Goal: Task Accomplishment & Management: Complete application form

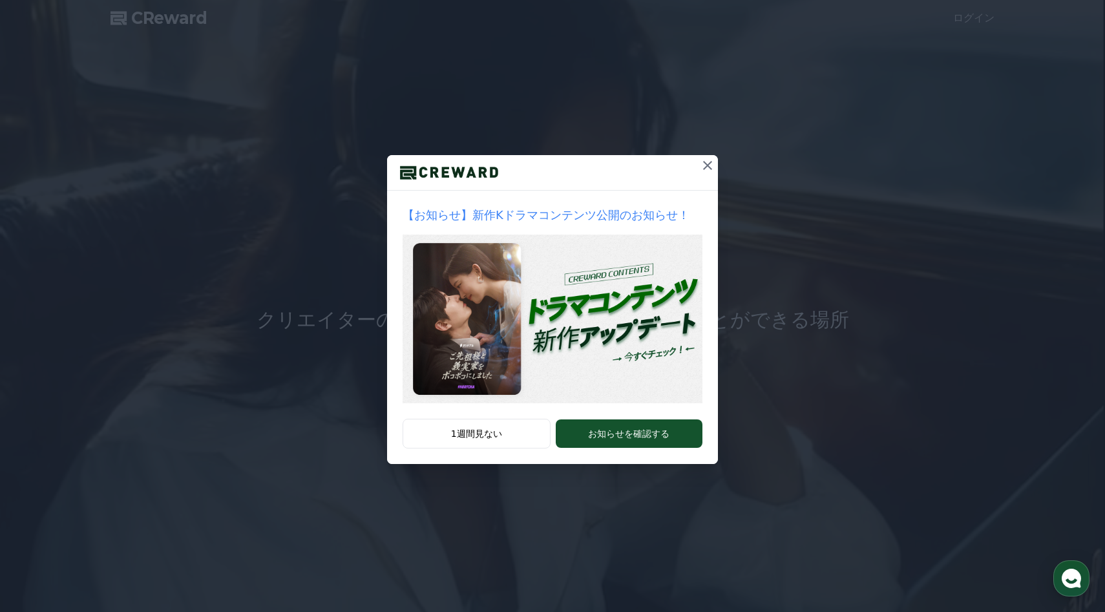
click at [706, 168] on icon at bounding box center [708, 166] width 16 height 16
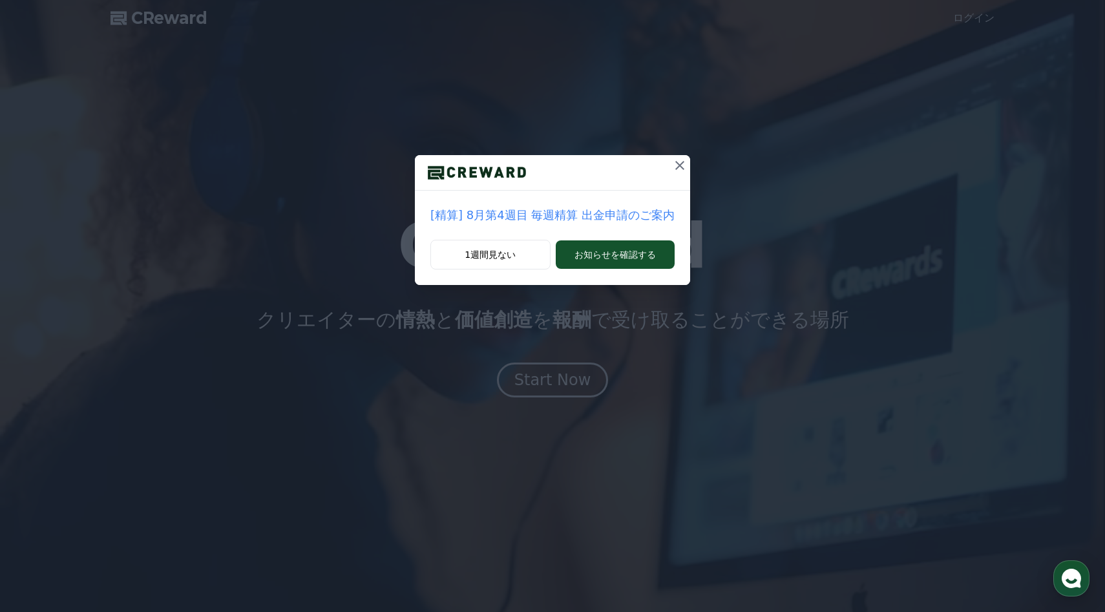
click at [674, 163] on icon at bounding box center [680, 166] width 16 height 16
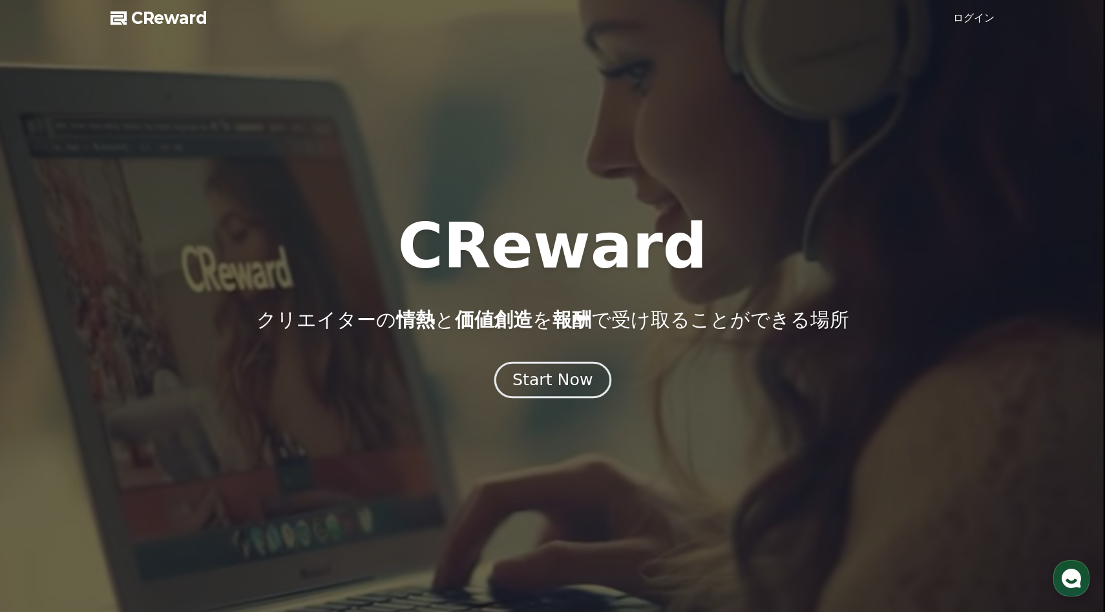
click at [517, 370] on button "Start Now" at bounding box center [552, 379] width 117 height 37
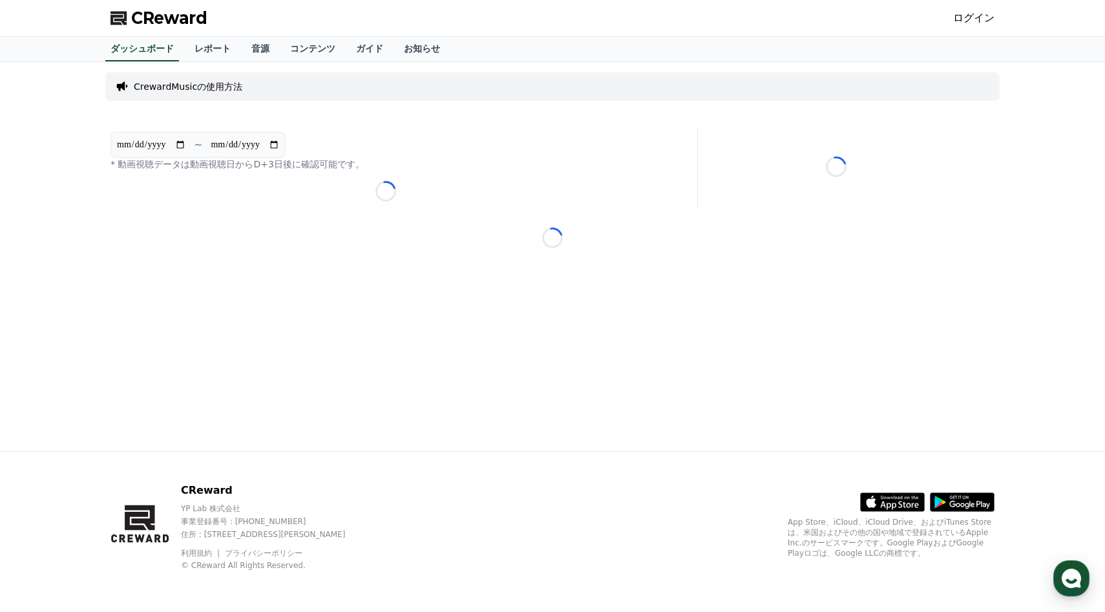
click at [974, 17] on link "ログイン" at bounding box center [973, 18] width 41 height 16
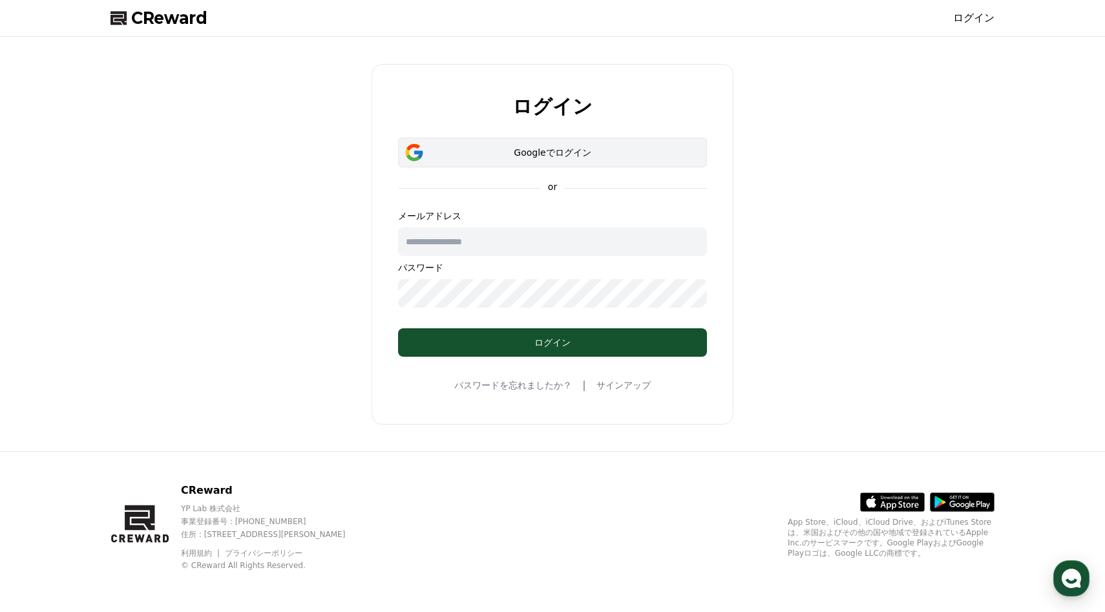
click at [582, 156] on div "Googleでログイン" at bounding box center [552, 152] width 271 height 13
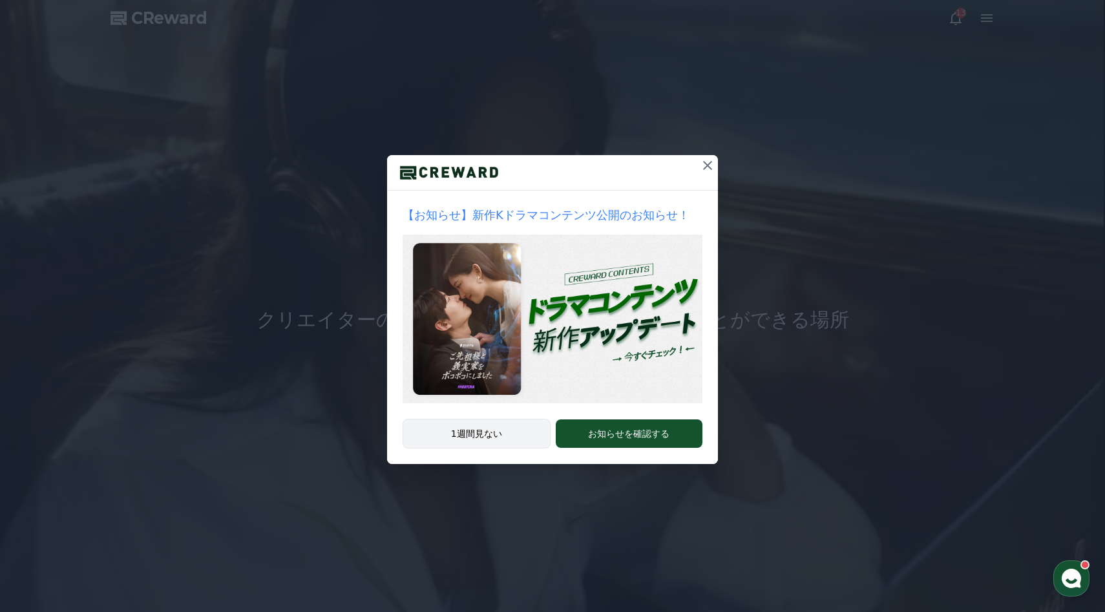
click at [461, 429] on button "1週間見ない" at bounding box center [477, 434] width 148 height 30
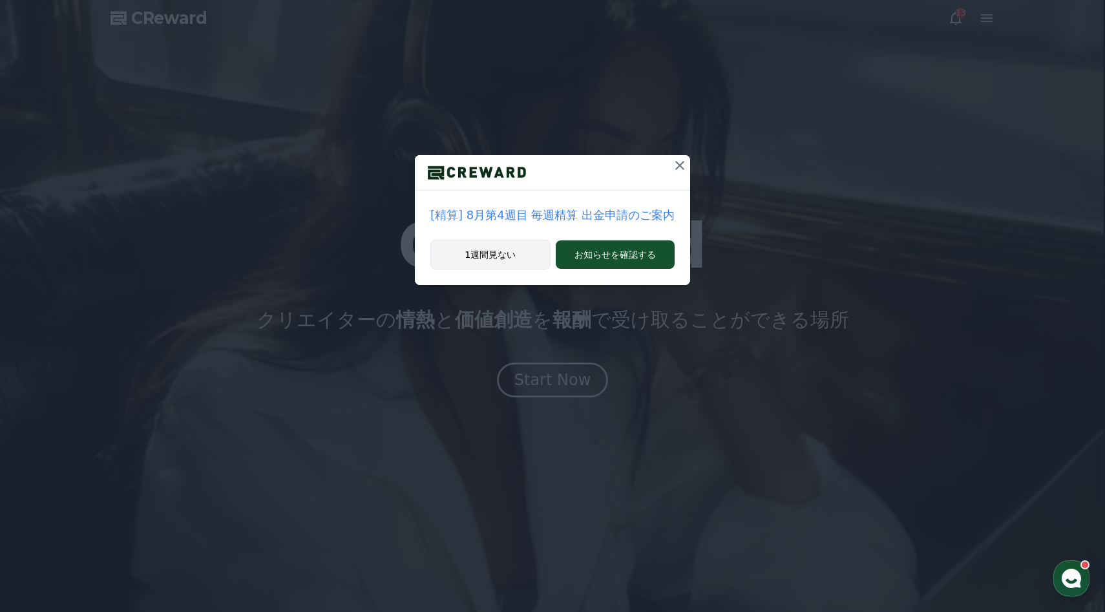
click at [499, 251] on button "1週間見ない" at bounding box center [490, 255] width 120 height 30
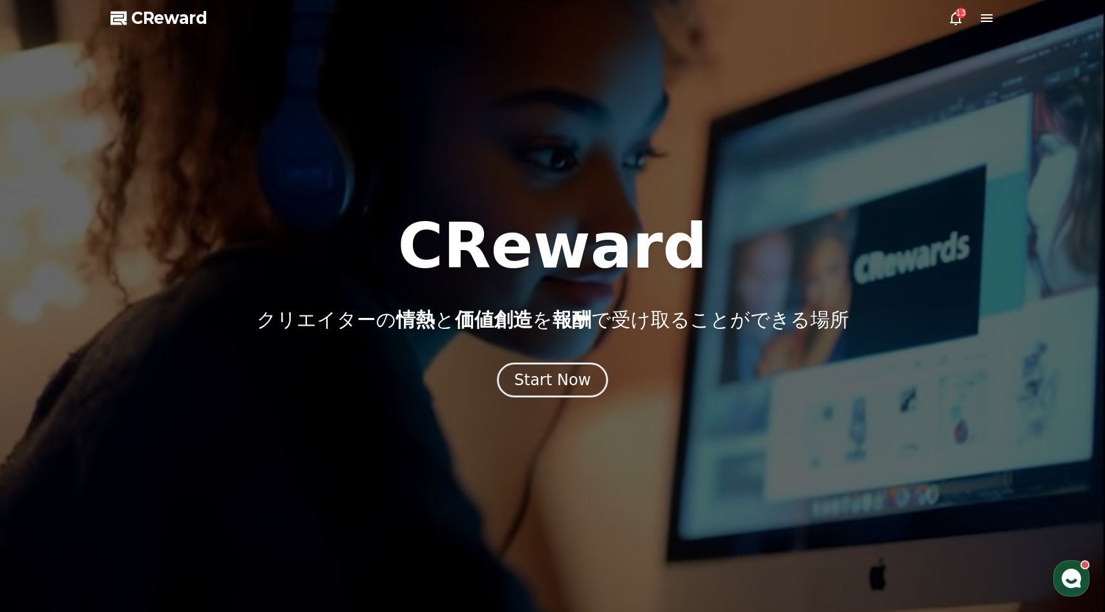
click at [968, 23] on div "13" at bounding box center [971, 18] width 47 height 16
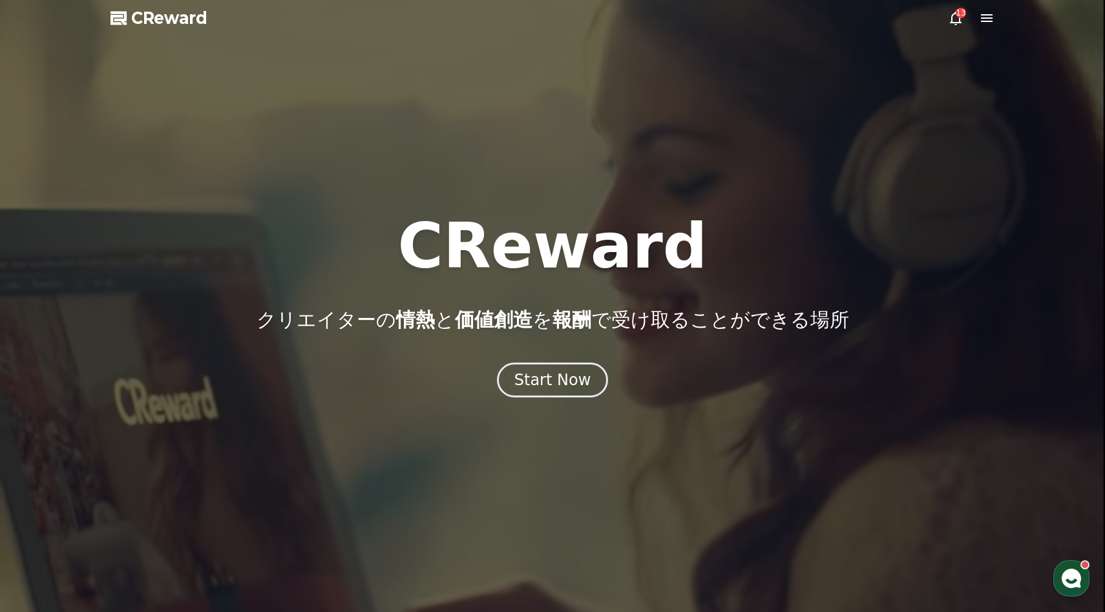
click at [955, 17] on icon at bounding box center [956, 18] width 16 height 16
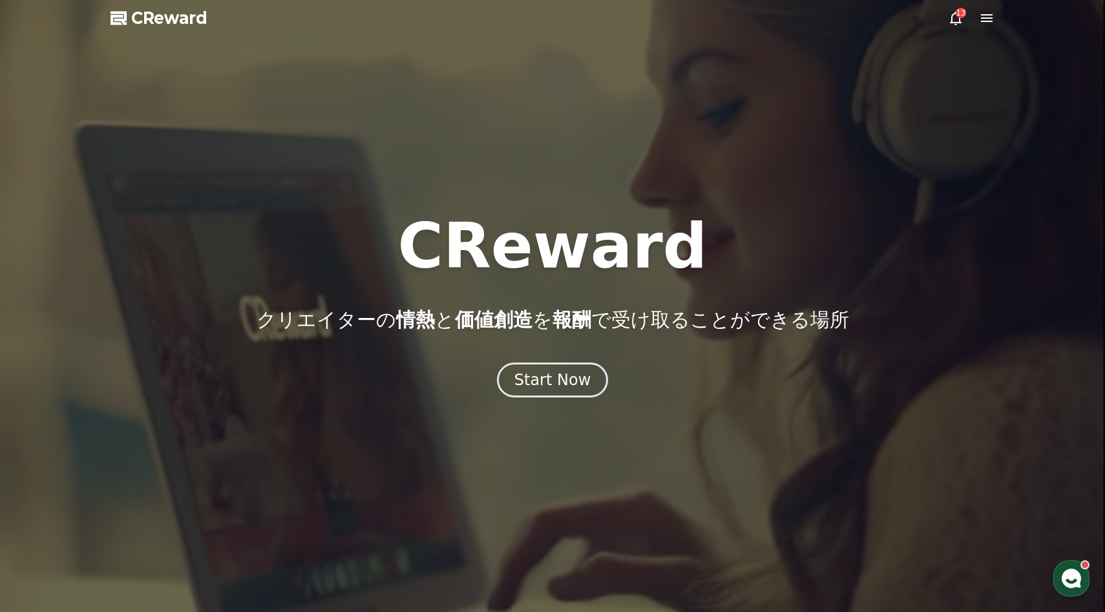
click at [955, 17] on icon at bounding box center [956, 18] width 16 height 16
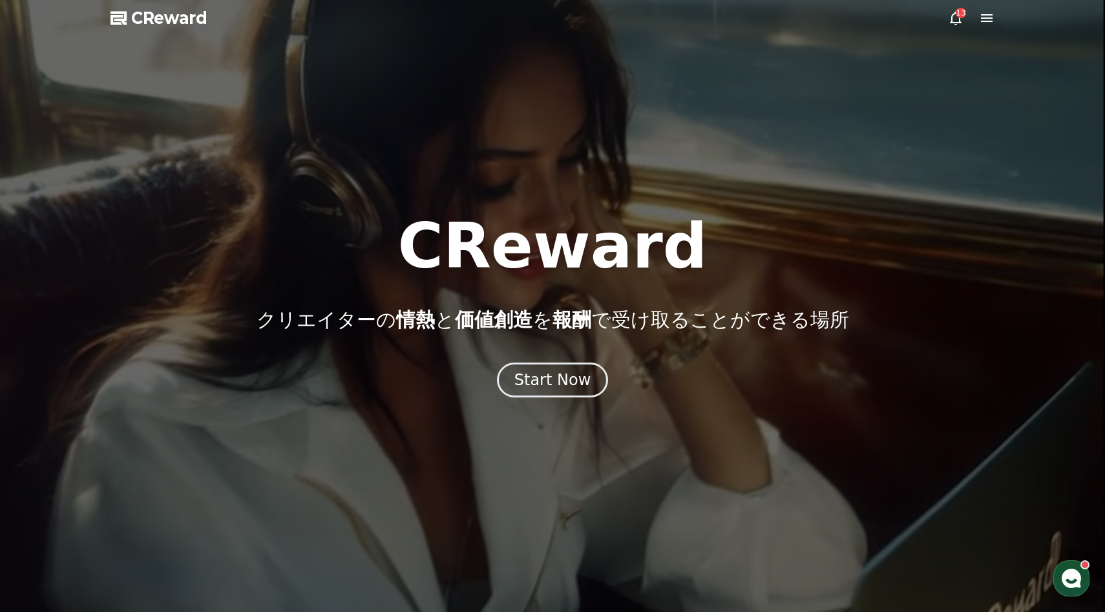
click at [985, 25] on icon at bounding box center [987, 18] width 16 height 16
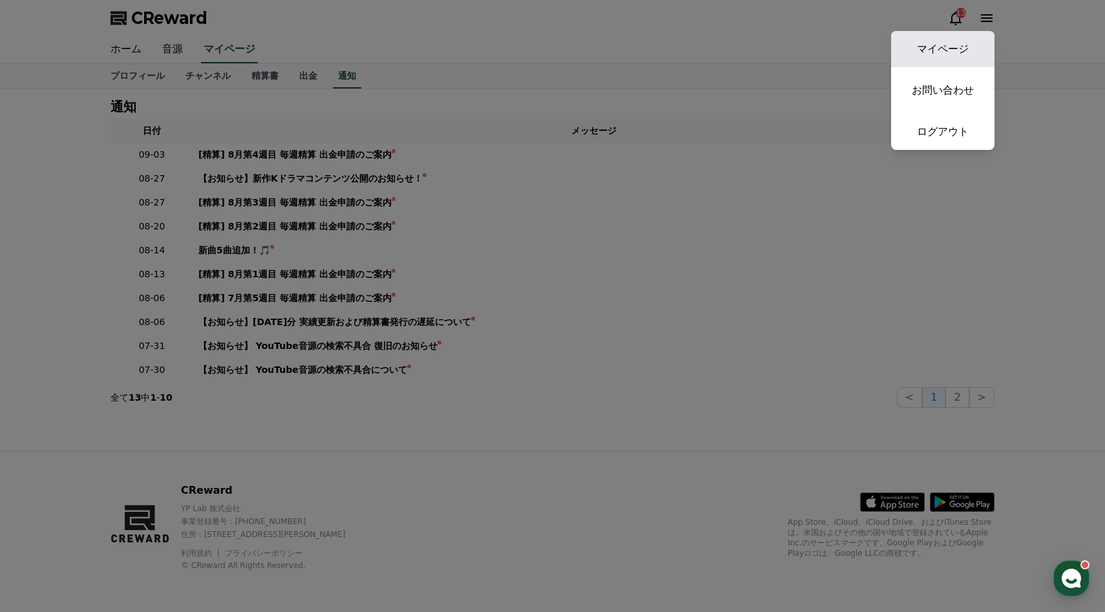
click at [955, 48] on link "マイページ" at bounding box center [942, 49] width 103 height 36
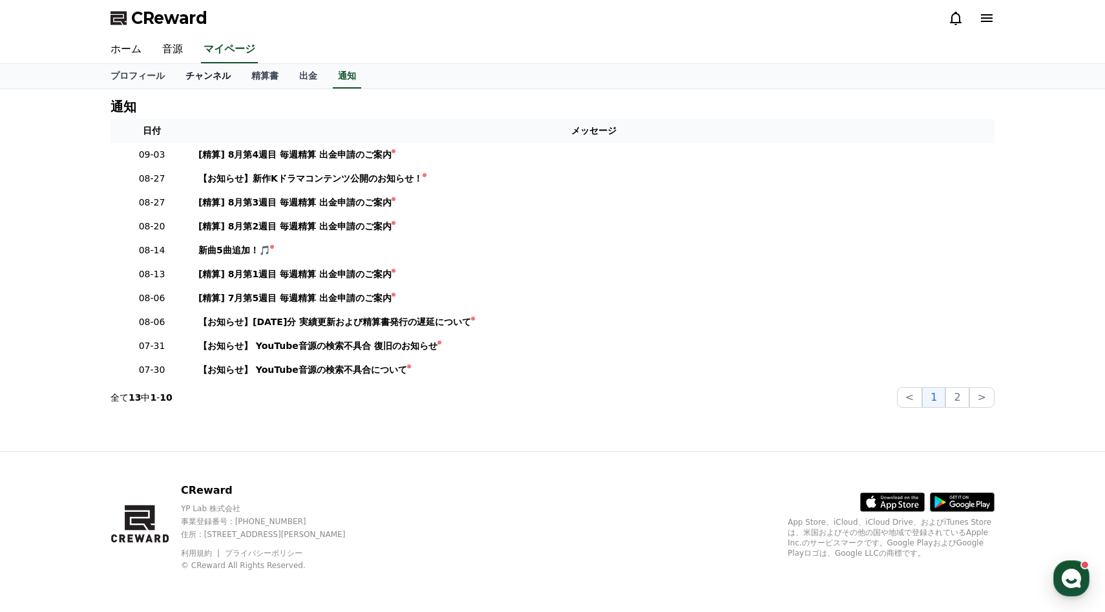
click at [184, 81] on link "チャンネル" at bounding box center [208, 76] width 66 height 25
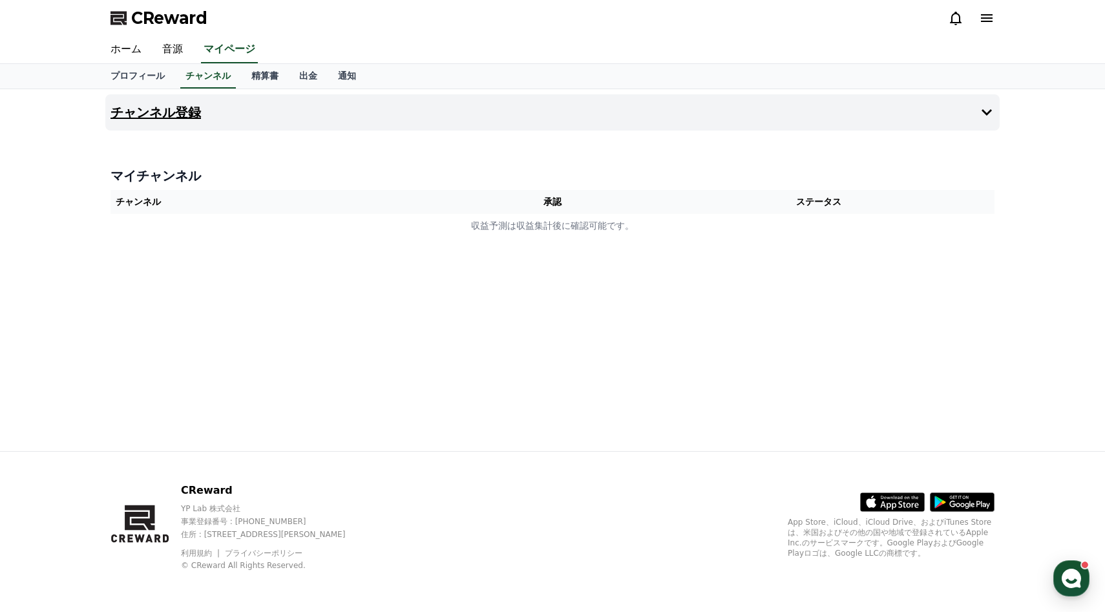
click at [177, 116] on h4 "チャンネル登録" at bounding box center [156, 112] width 90 height 14
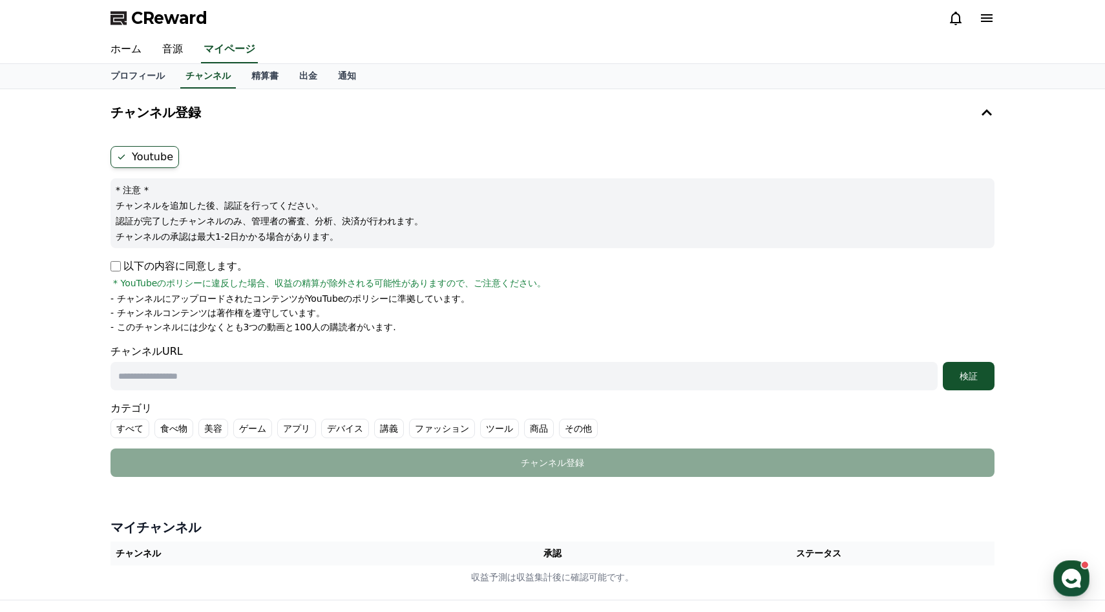
click at [217, 385] on input "text" at bounding box center [524, 376] width 827 height 28
paste input "**********"
type input "**********"
click at [988, 373] on div "検証" at bounding box center [968, 376] width 41 height 13
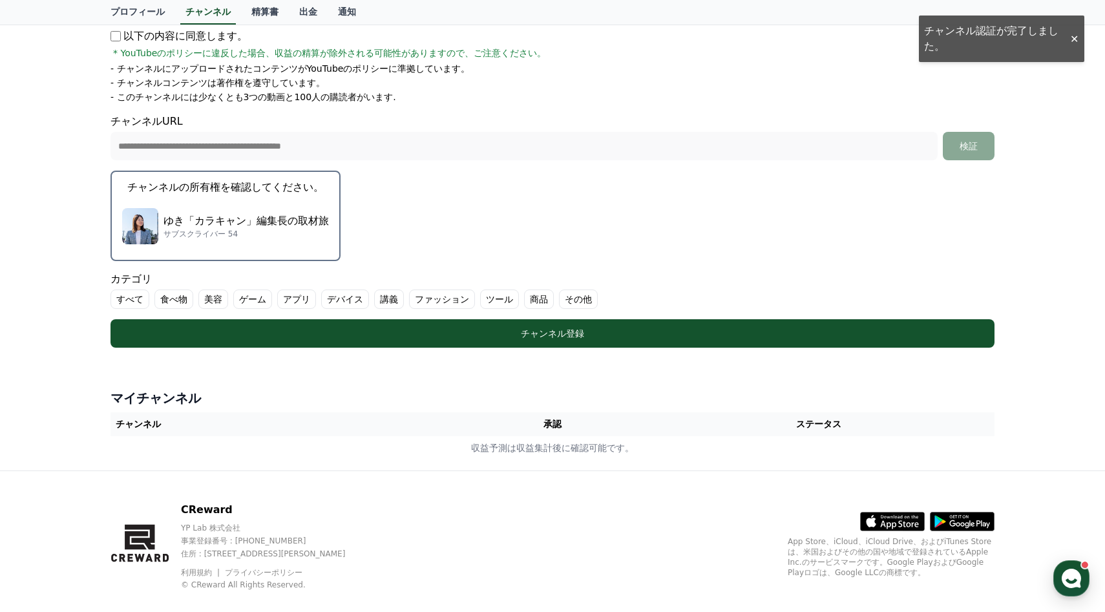
scroll to position [238, 0]
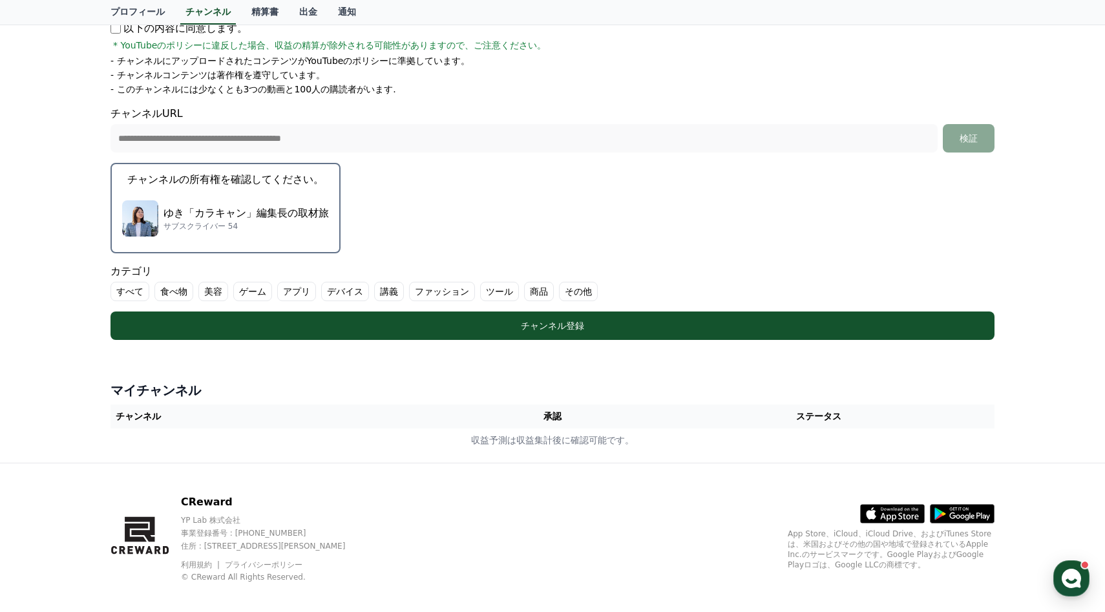
click at [228, 207] on p "ゆき「カラキャン」編集長の取材旅" at bounding box center [246, 214] width 165 height 16
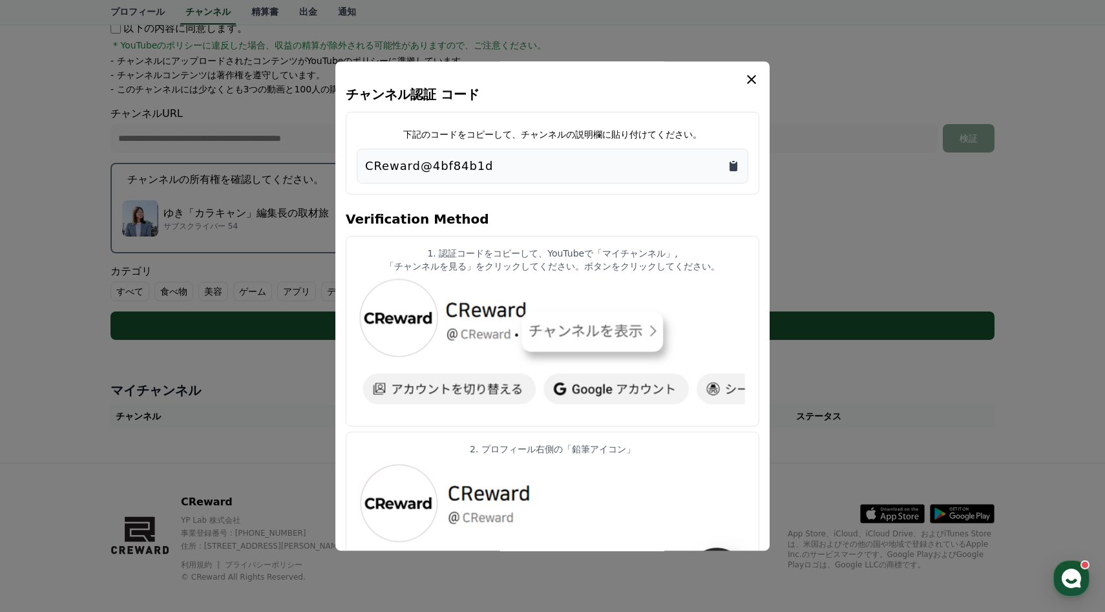
click at [732, 166] on icon "Copy to clipboard" at bounding box center [734, 167] width 8 height 10
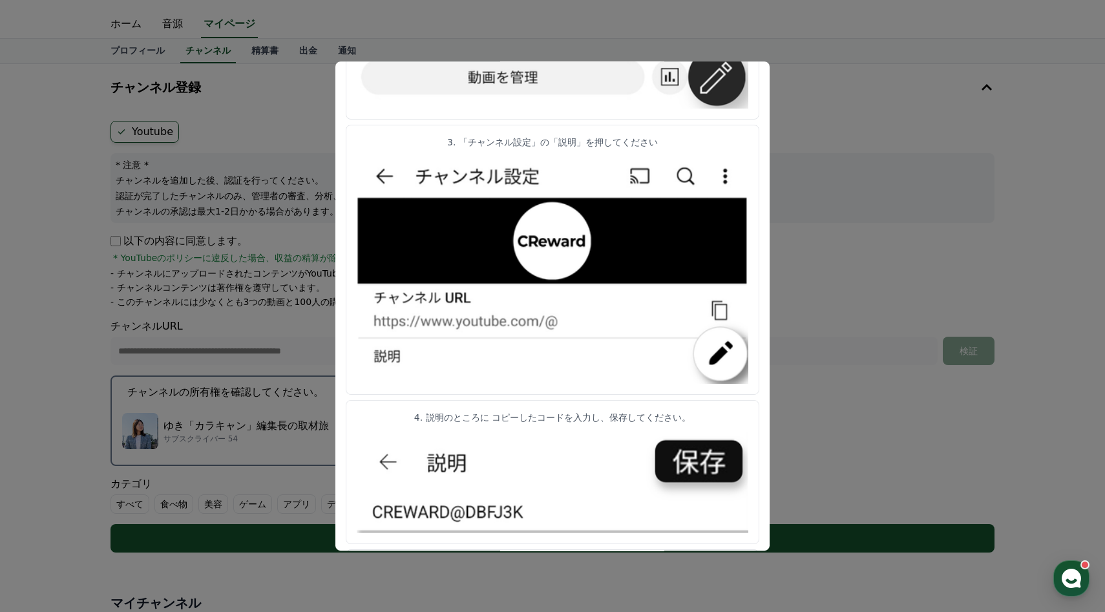
scroll to position [575, 0]
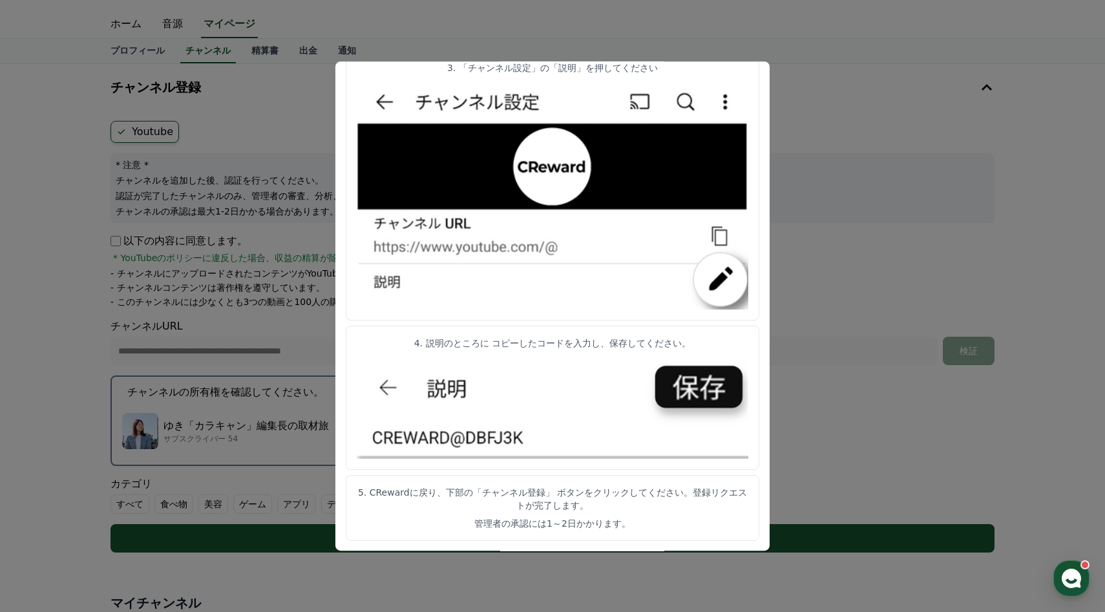
click at [825, 61] on button "close modal" at bounding box center [552, 306] width 1105 height 612
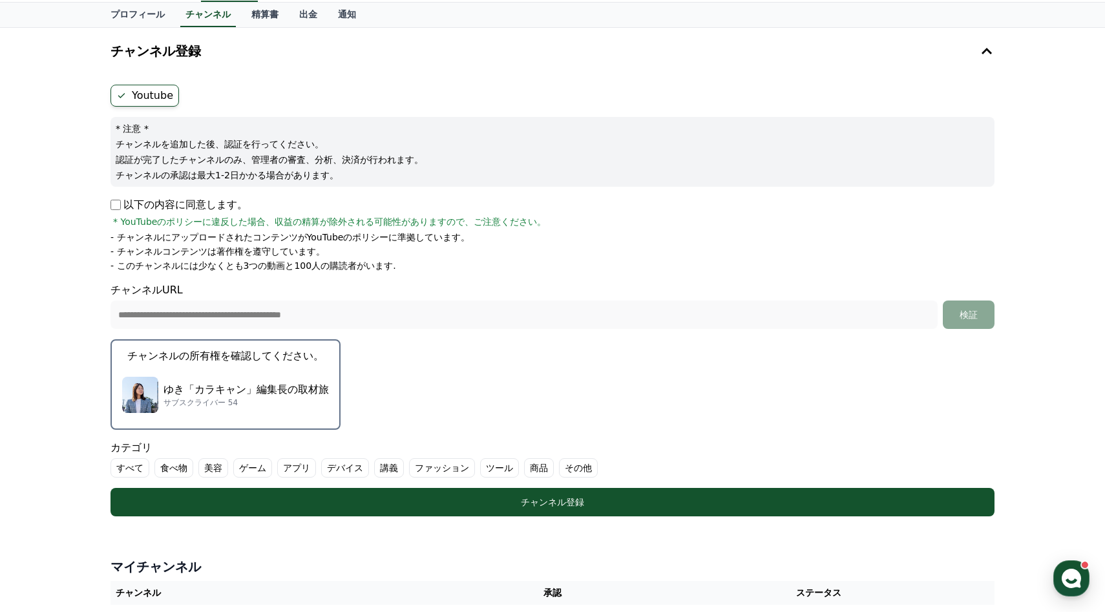
scroll to position [98, 0]
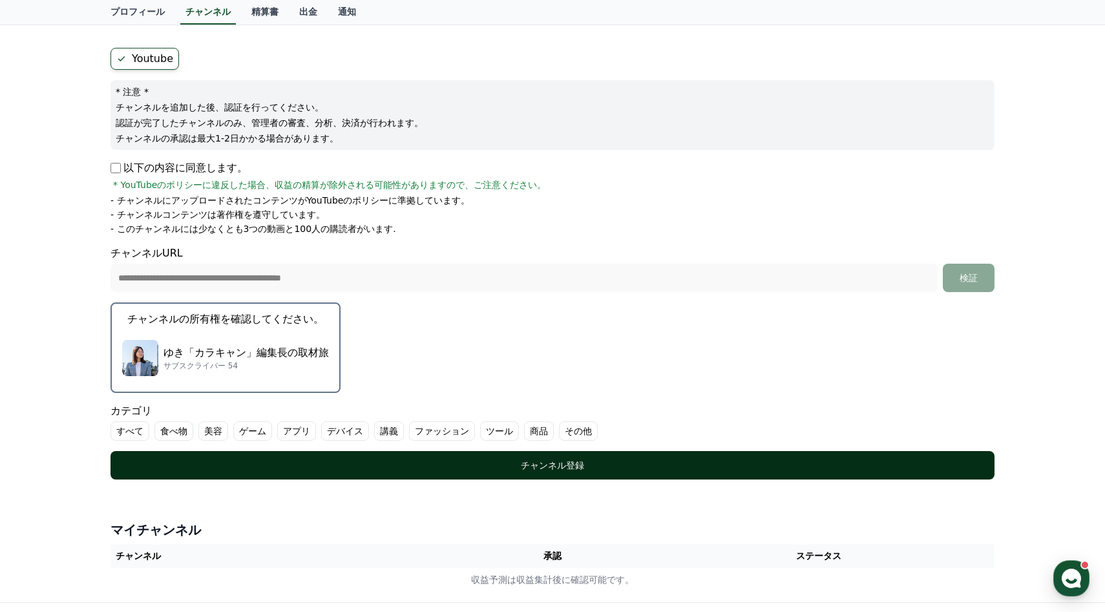
click at [445, 459] on div "チャンネル登録" at bounding box center [552, 465] width 833 height 13
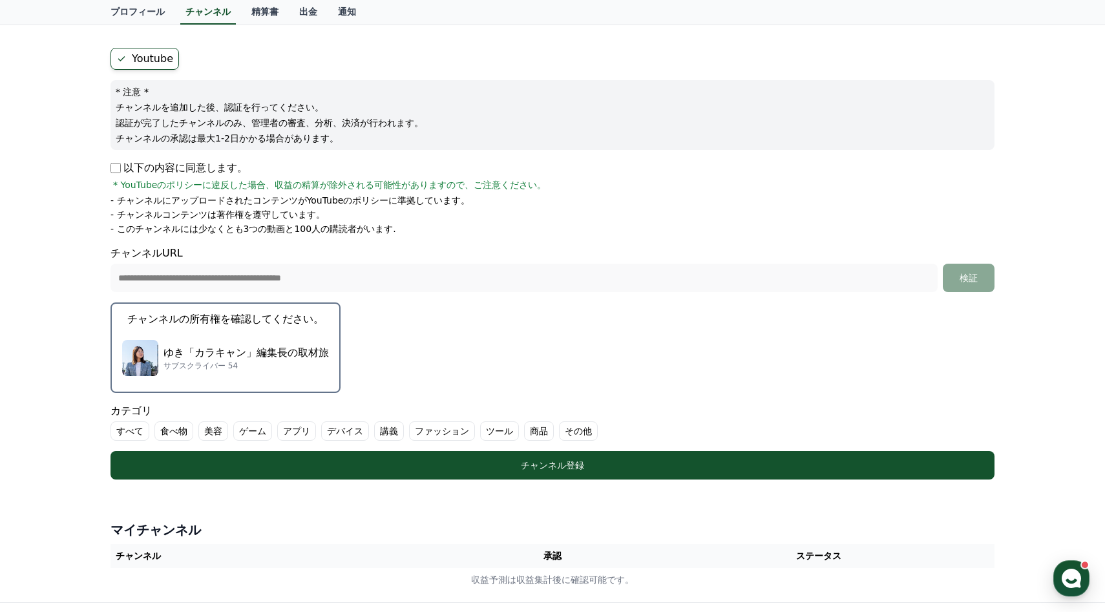
click at [573, 426] on label "その他" at bounding box center [578, 430] width 39 height 19
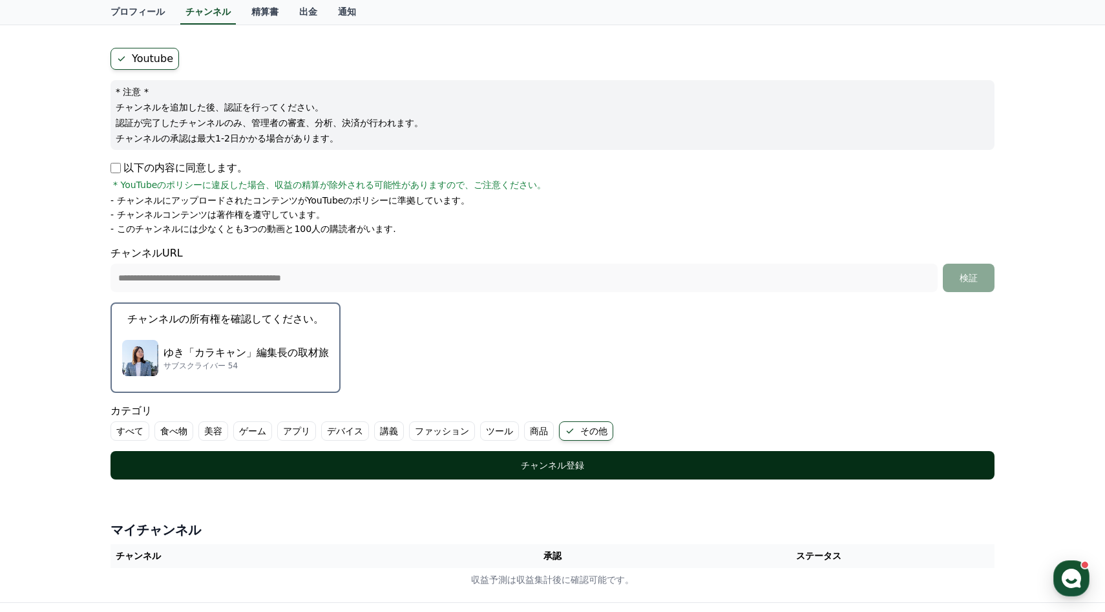
click at [436, 458] on button "チャンネル登録" at bounding box center [553, 465] width 884 height 28
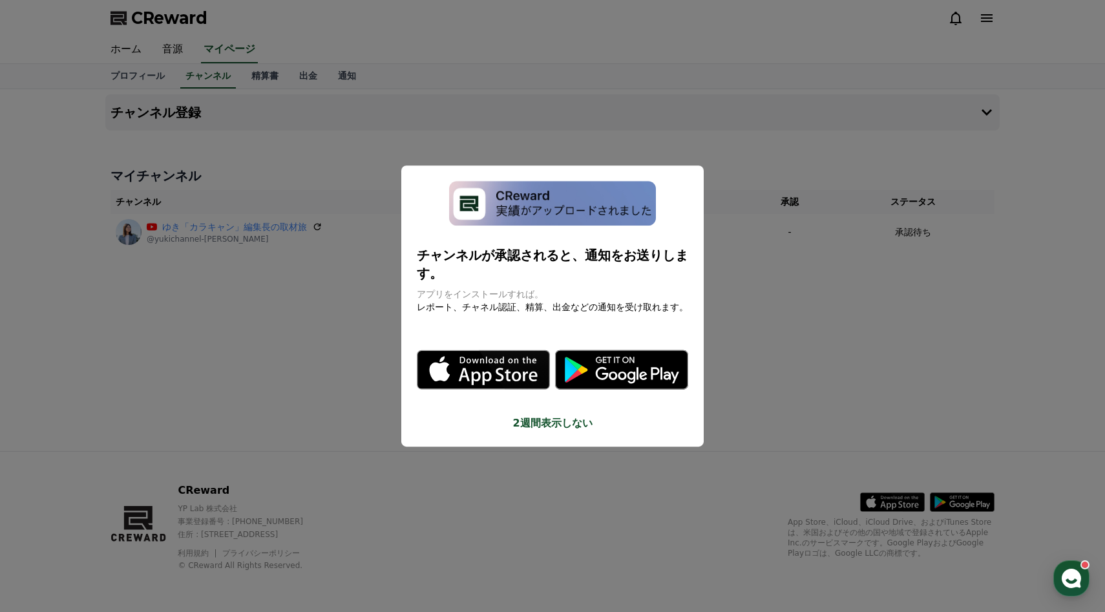
click at [745, 243] on button "close modal" at bounding box center [552, 306] width 1105 height 612
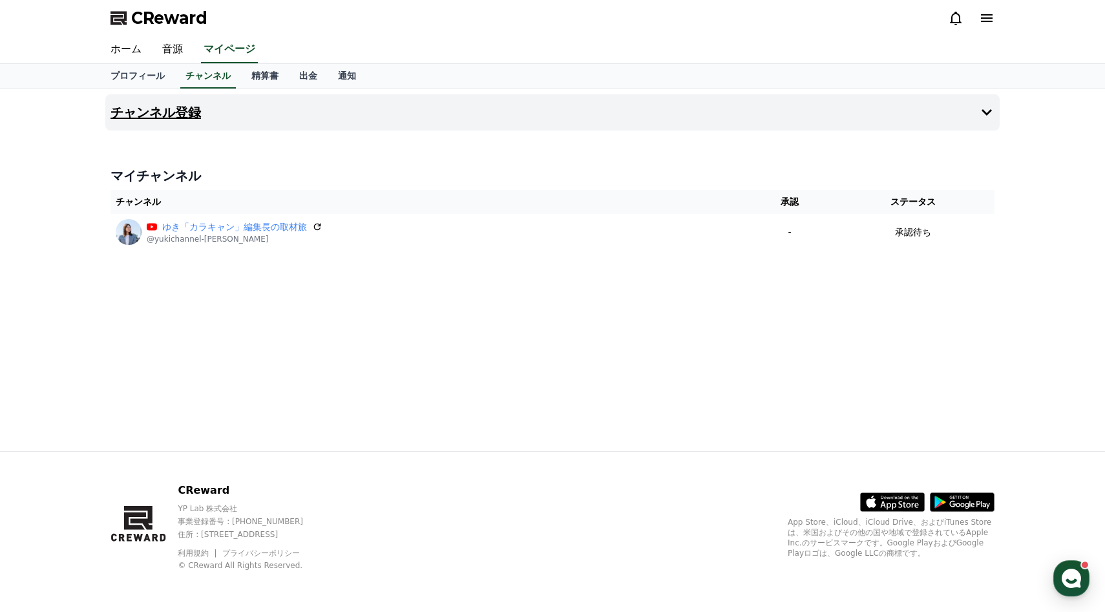
click at [495, 122] on button "チャンネル登録" at bounding box center [552, 112] width 895 height 36
